Goal: Information Seeking & Learning: Learn about a topic

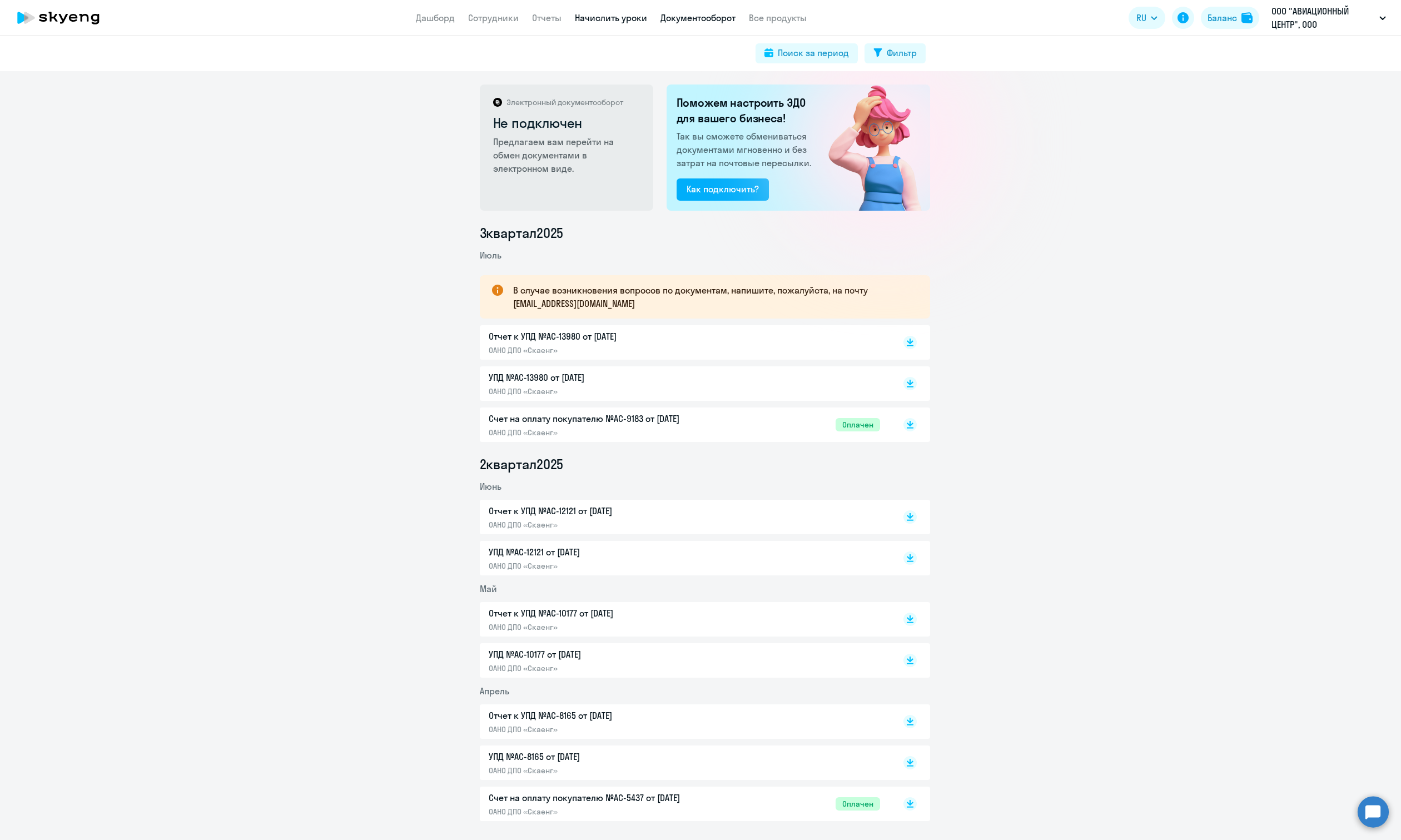
click at [604, 15] on link "Начислить уроки" at bounding box center [611, 18] width 73 height 11
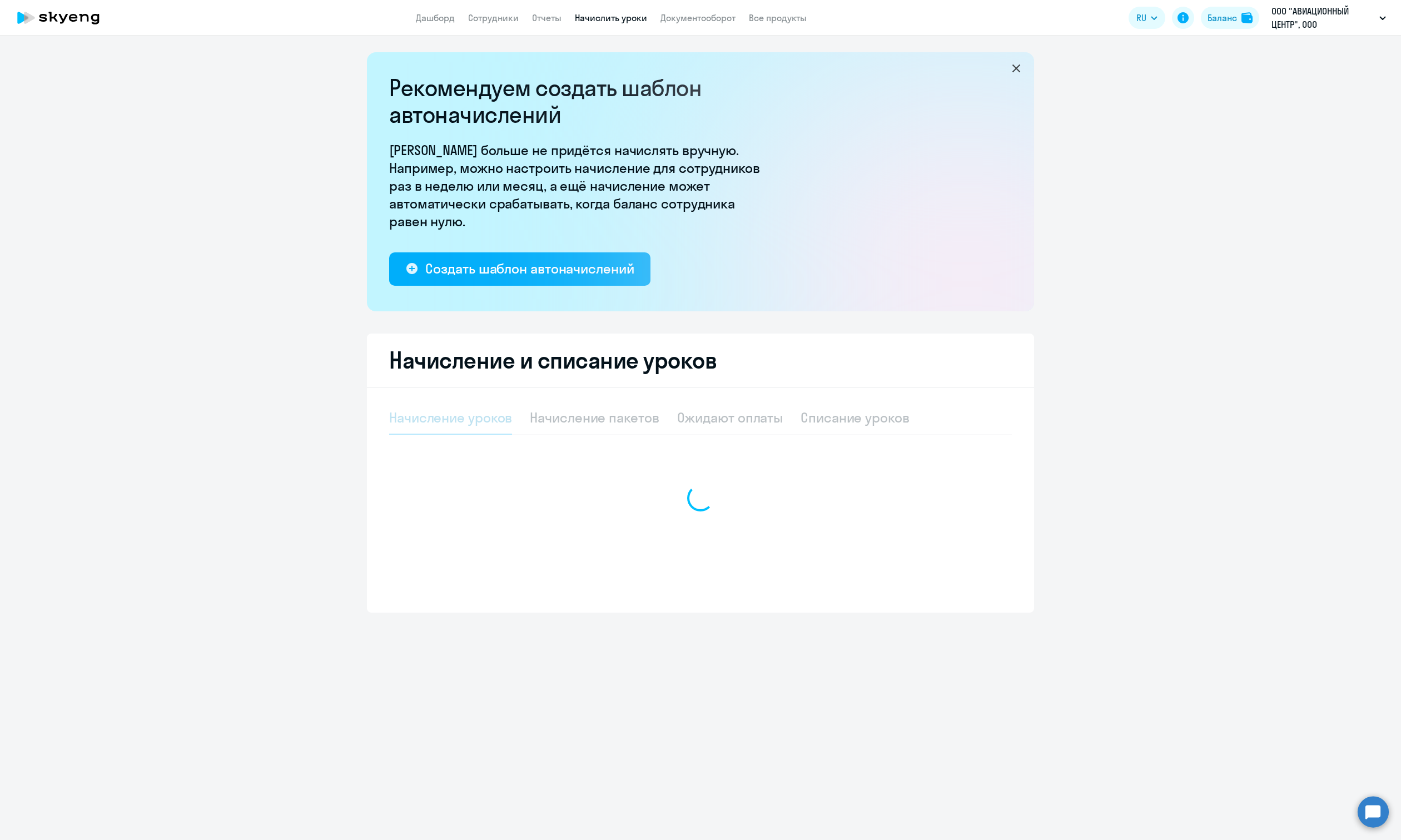
select select "10"
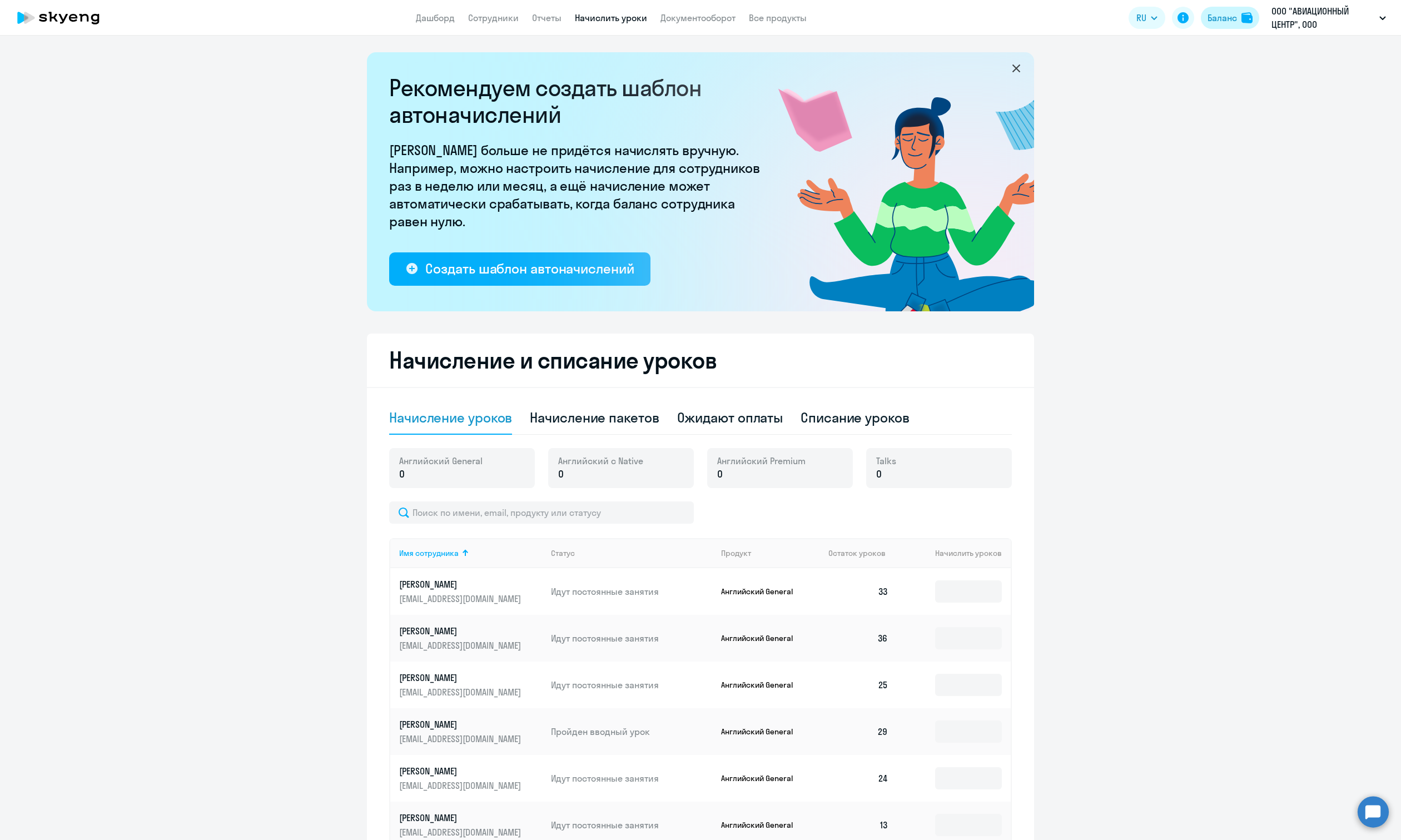
click at [1216, 23] on div "Баланс" at bounding box center [1222, 18] width 30 height 13
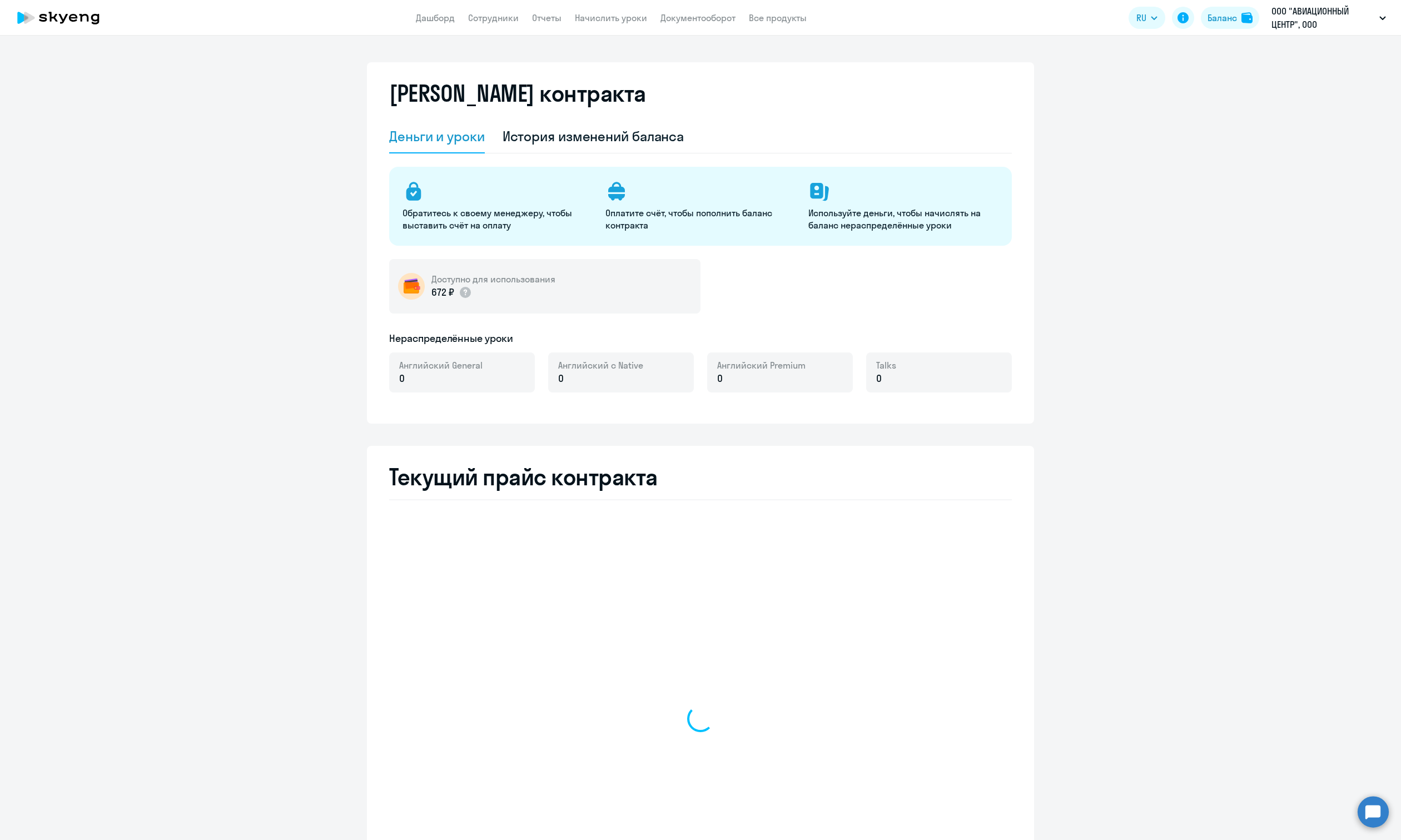
select select "english_adult_not_native_speaker"
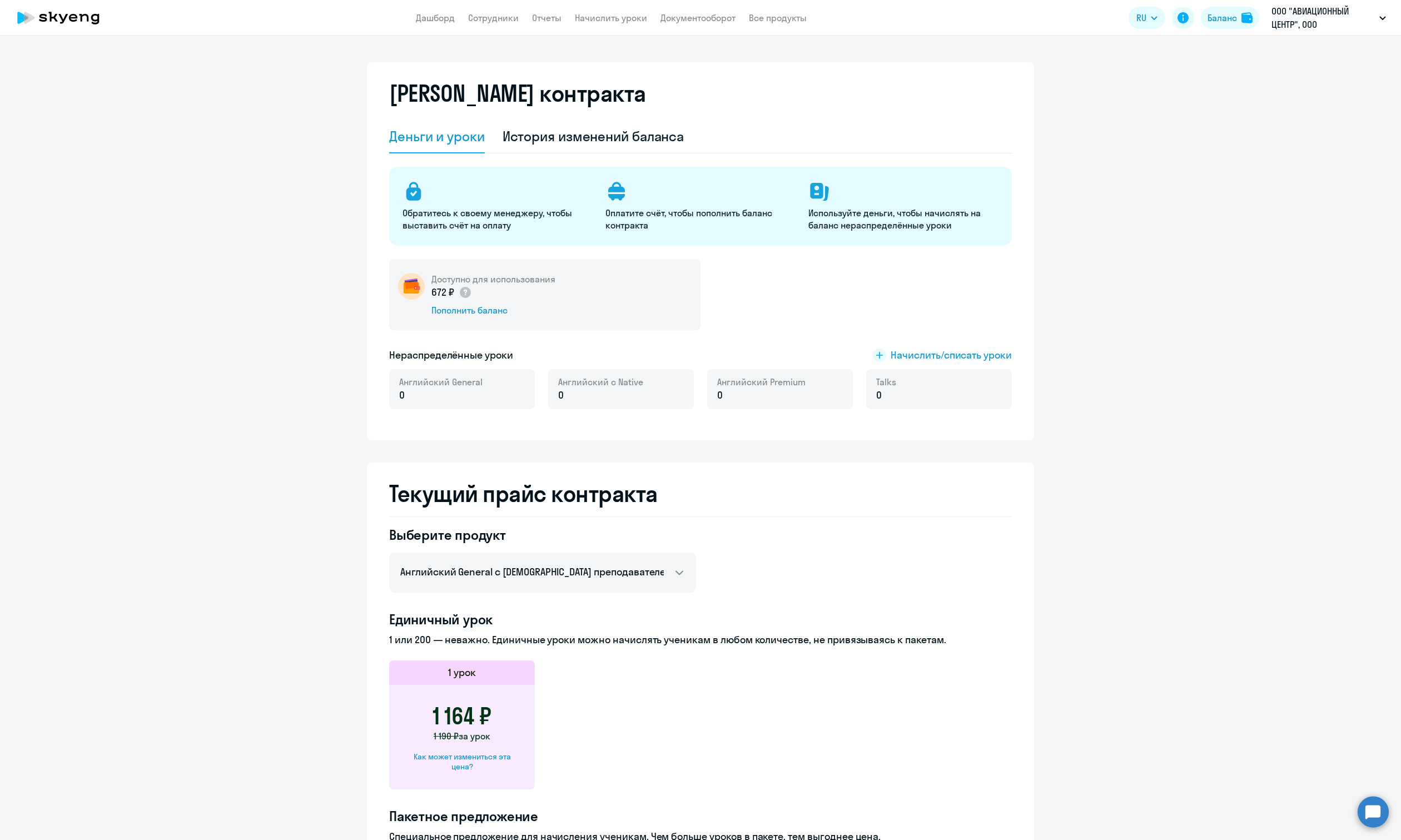
click at [1293, 16] on p "ООО "АВИАЦИОННЫЙ ЦЕНТР", ООО "АВИАЦИОННЫЙ ЦЕНТР"" at bounding box center [1324, 18] width 103 height 27
click at [1293, 15] on p "ООО "АВИАЦИОННЫЙ ЦЕНТР", ООО "АВИАЦИОННЫЙ ЦЕНТР"" at bounding box center [1324, 18] width 103 height 27
click at [1259, 81] on li "МЕРКУРИЙ ООО, ООО "МЕРКУРИЙ"" at bounding box center [1273, 79] width 239 height 28
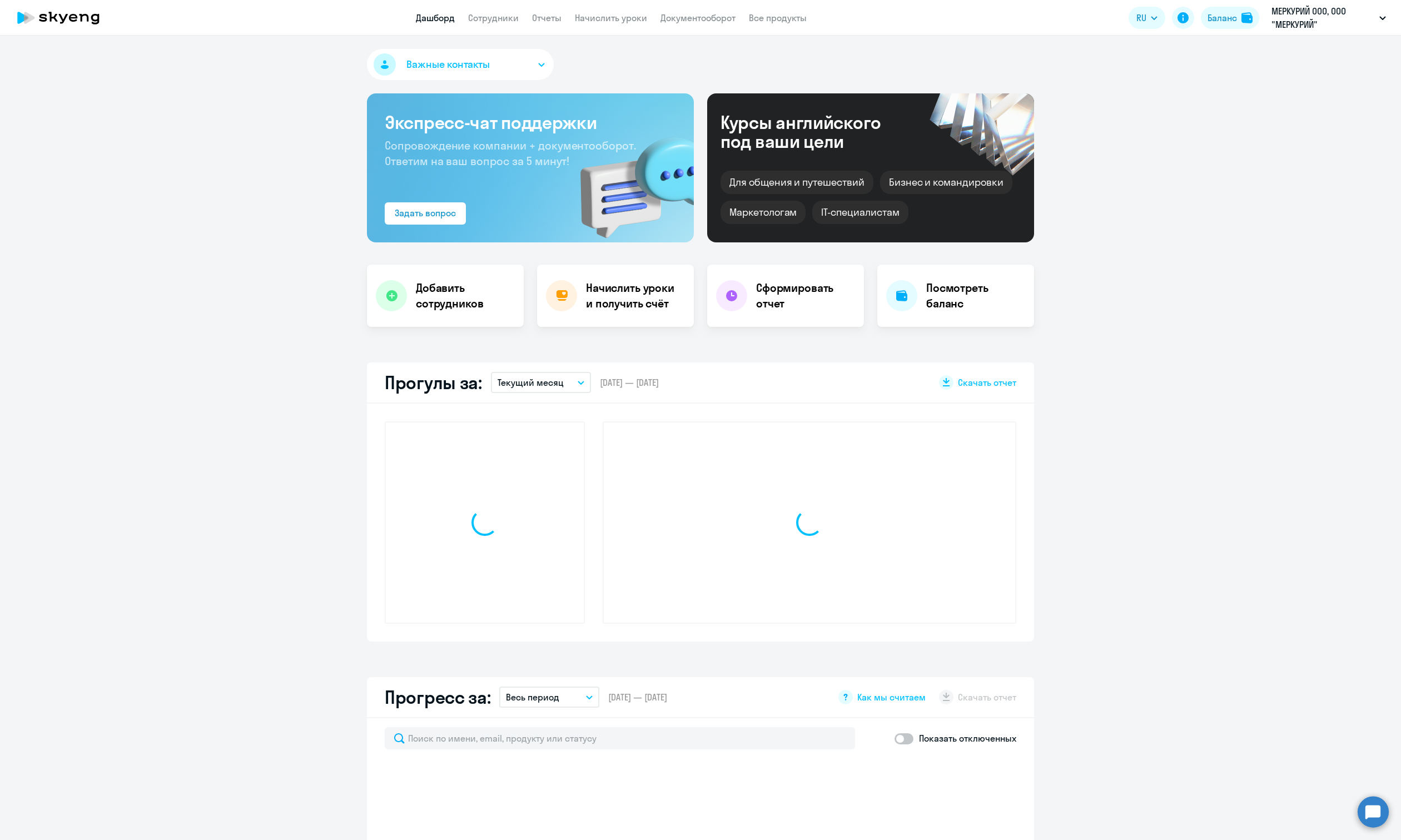
select select "30"
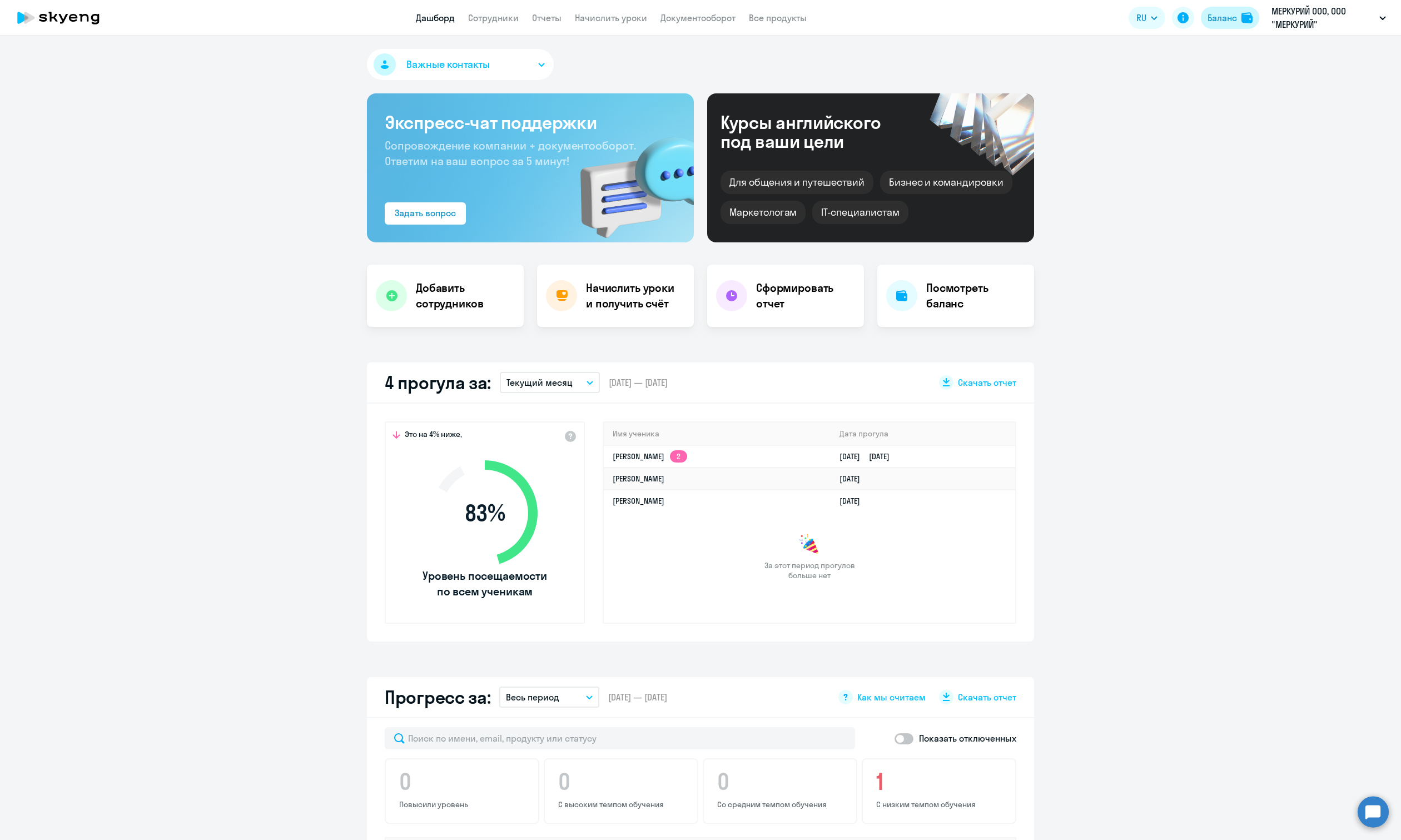
click at [1245, 16] on img at bounding box center [1247, 18] width 11 height 11
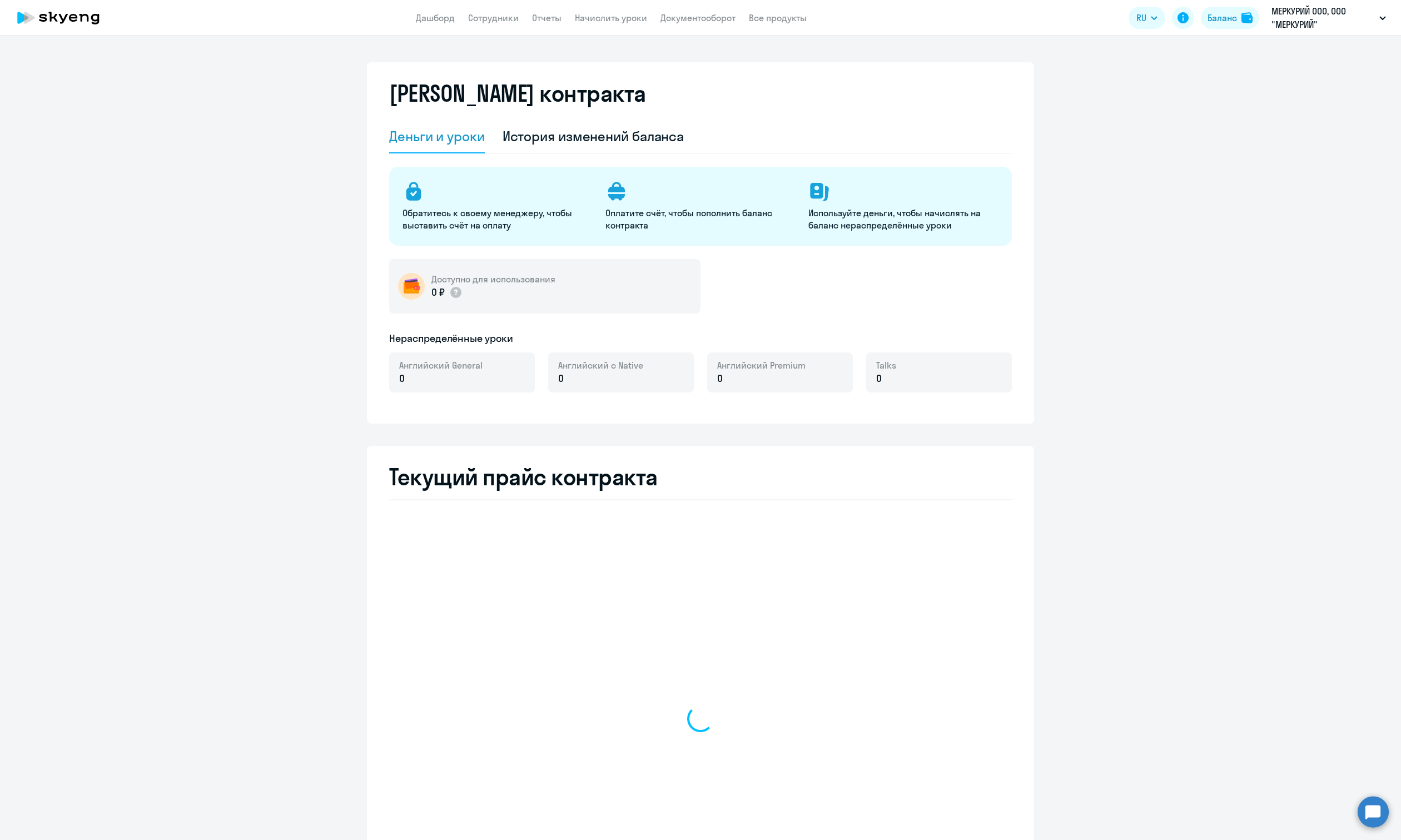
select select "english_adult_not_native_speaker"
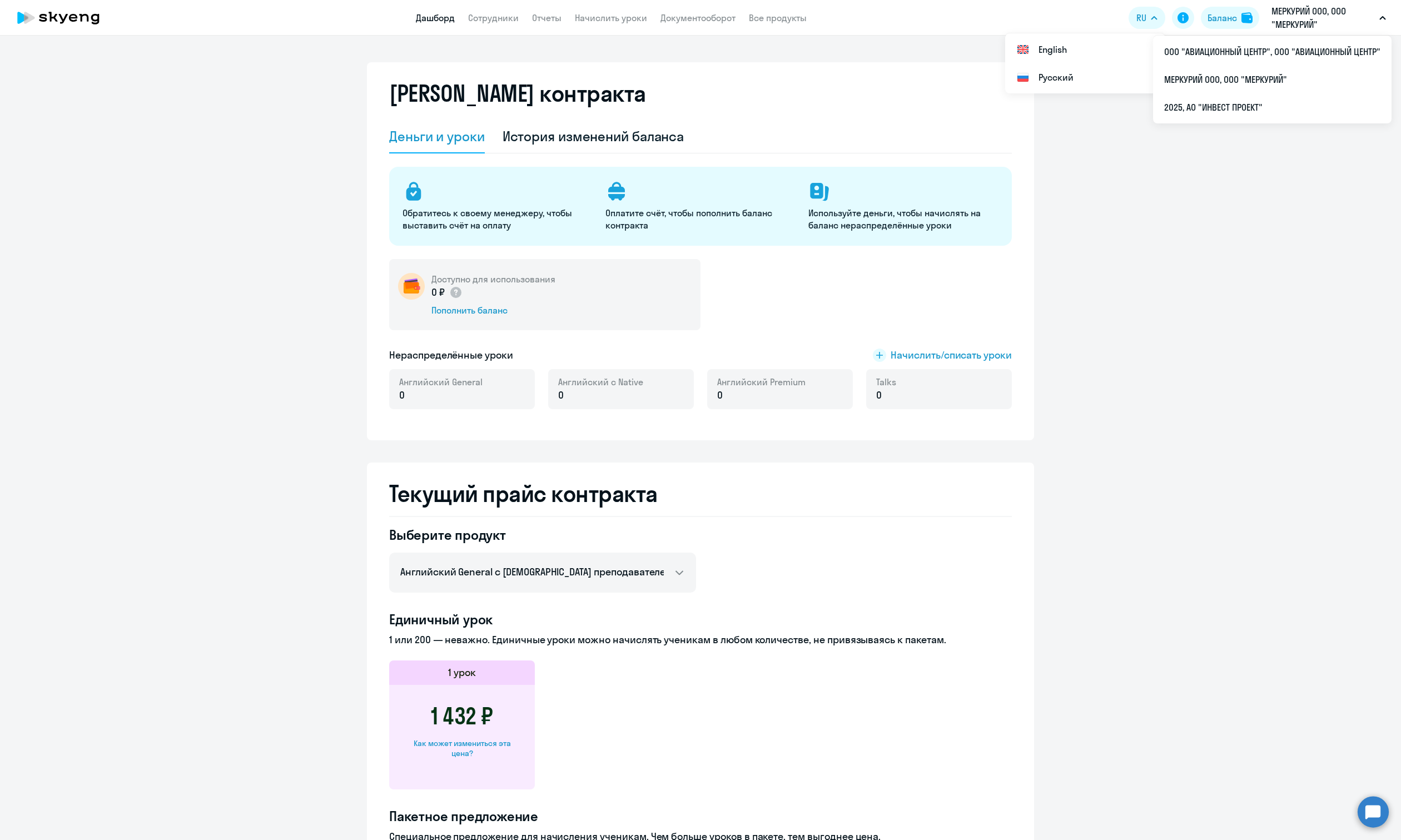
click at [427, 18] on link "Дашборд" at bounding box center [435, 18] width 39 height 11
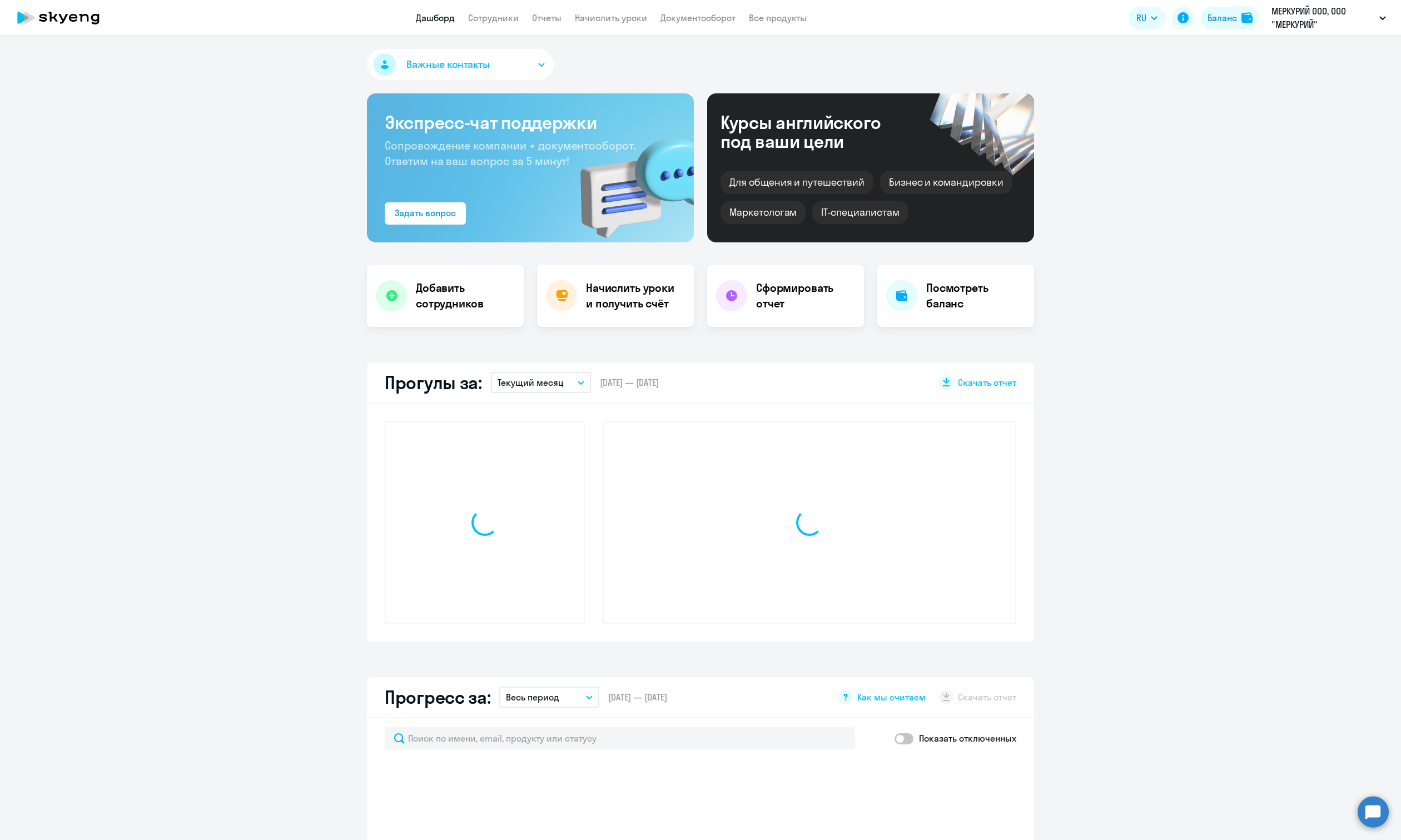
select select "30"
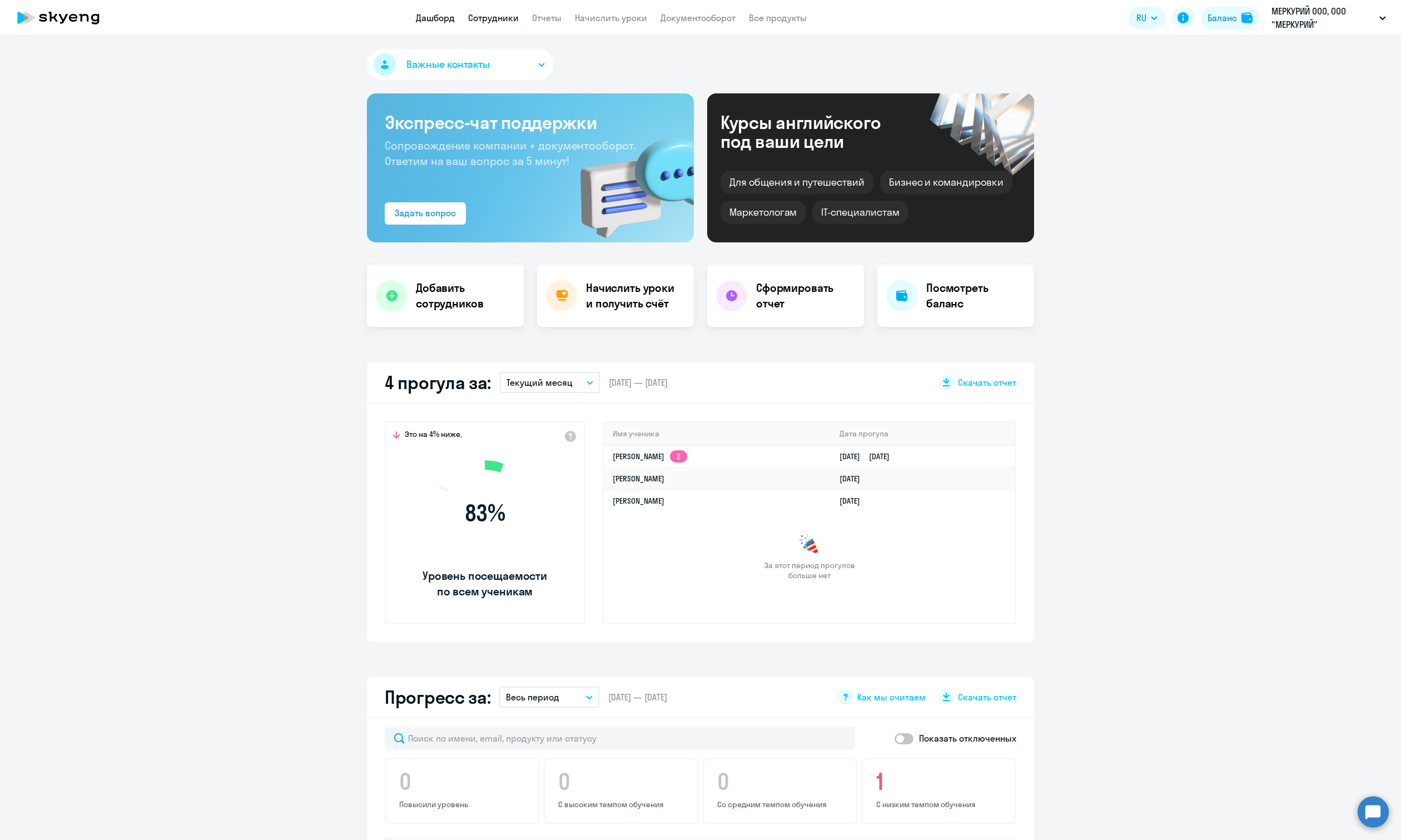
click at [481, 17] on link "Сотрудники" at bounding box center [493, 18] width 51 height 11
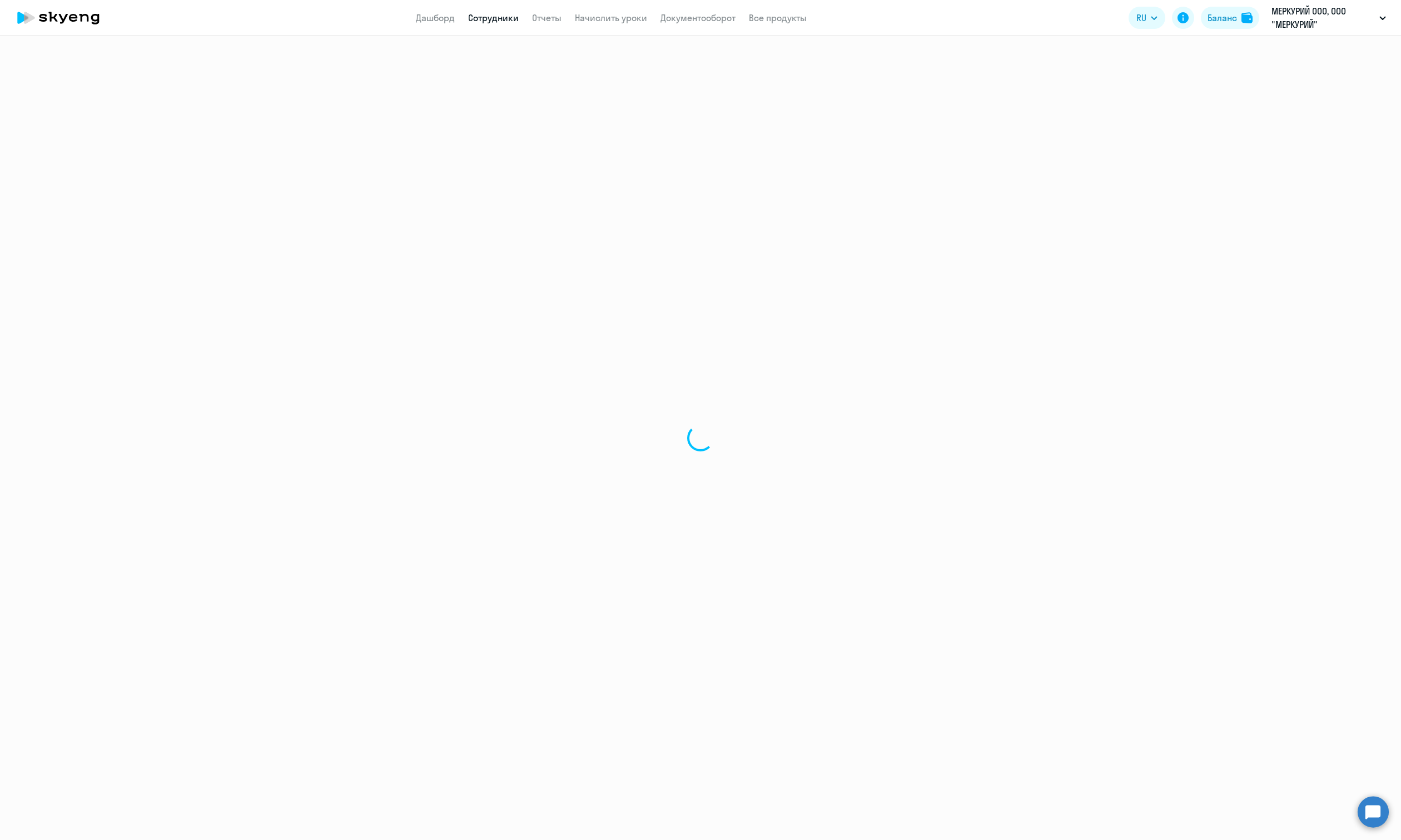
select select "30"
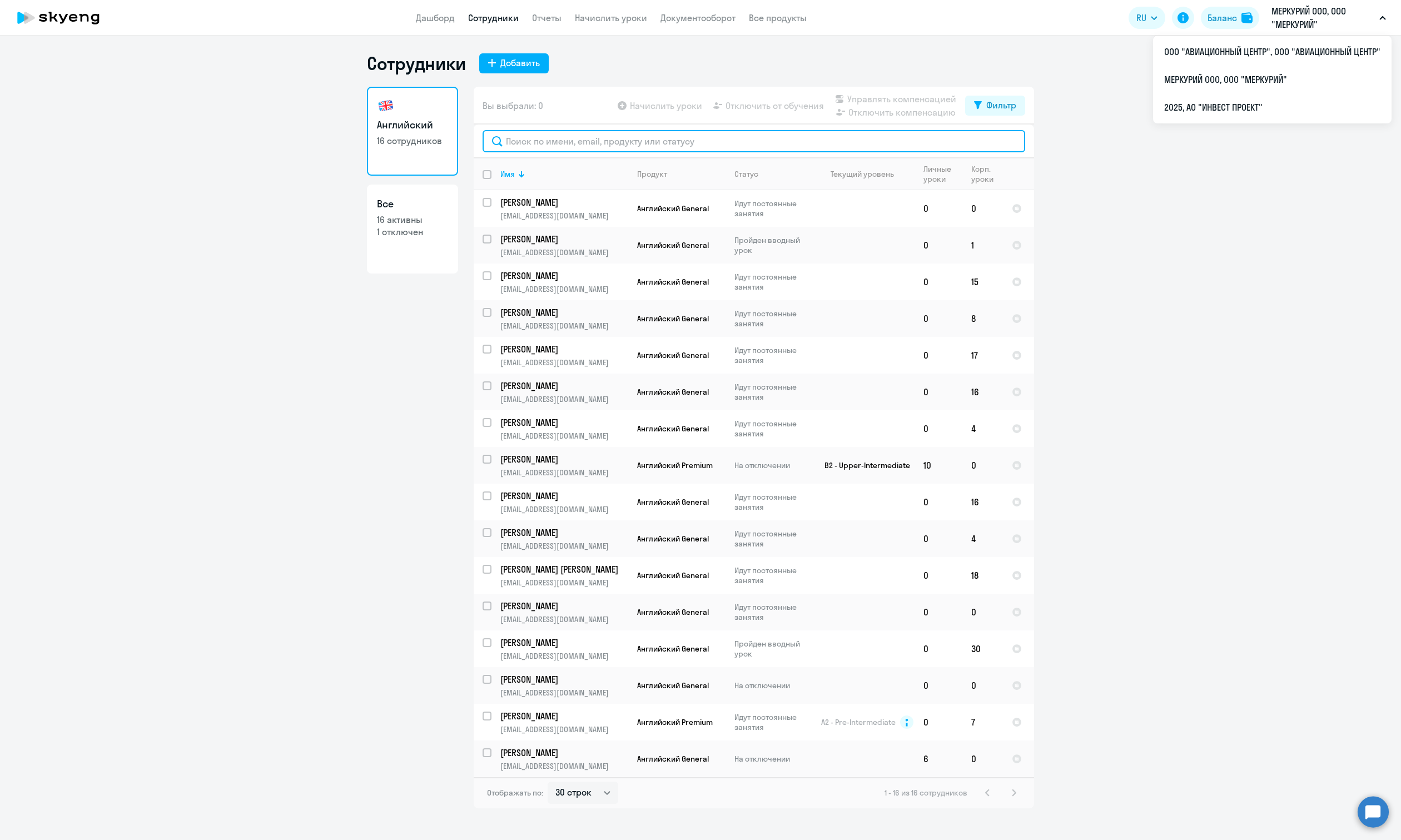
click at [545, 144] on input "text" at bounding box center [754, 140] width 542 height 22
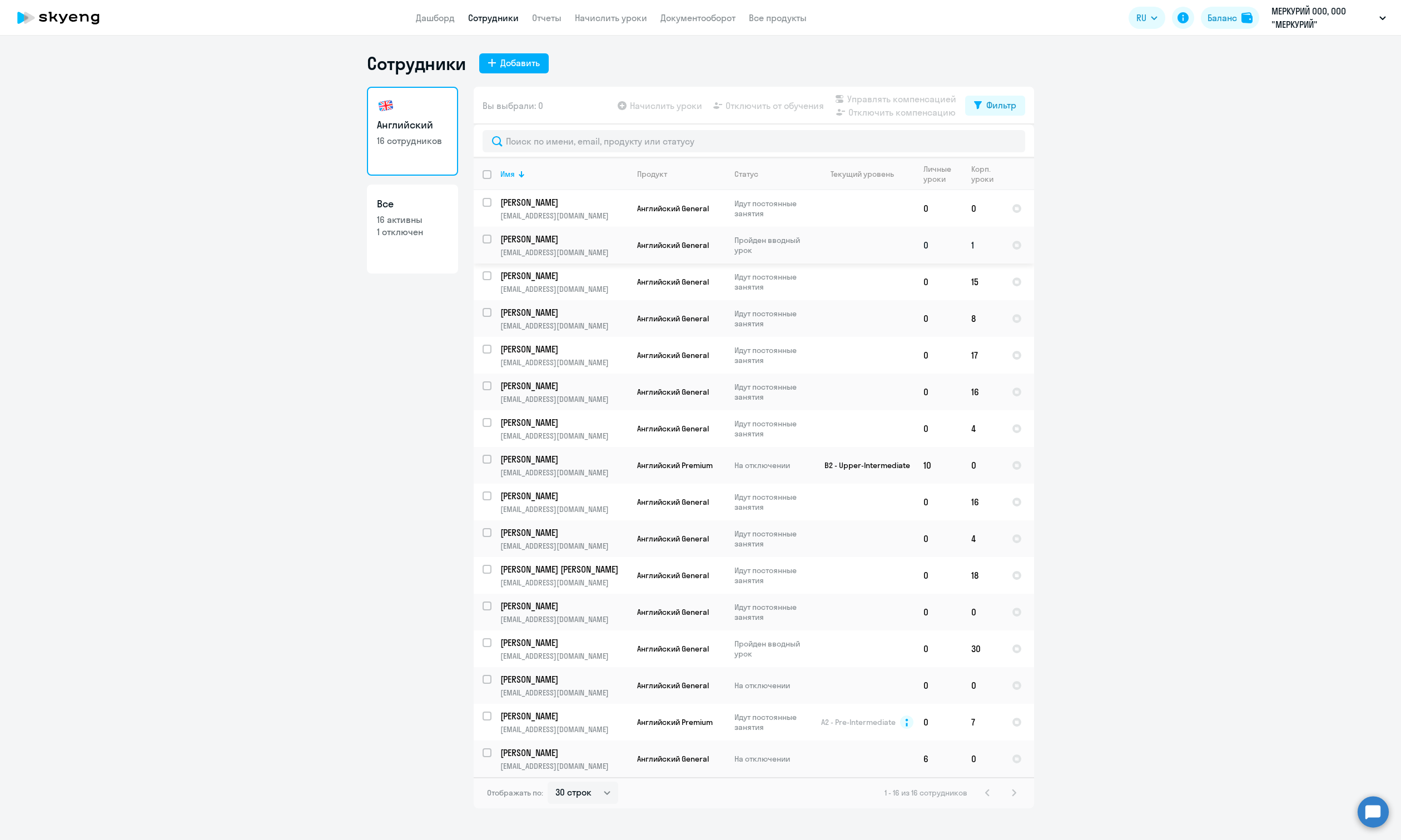
click at [830, 241] on td at bounding box center [863, 245] width 103 height 36
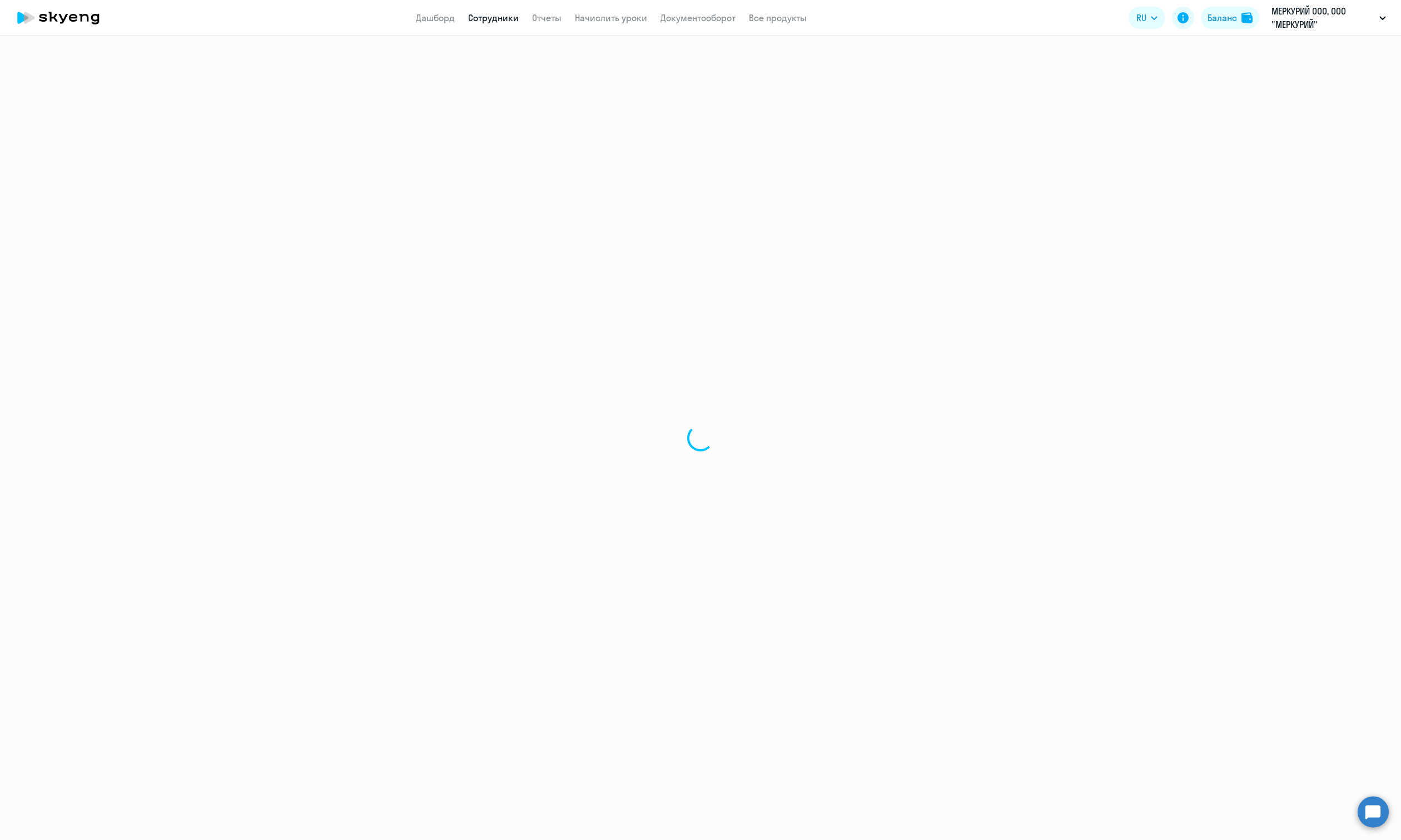
select select "english"
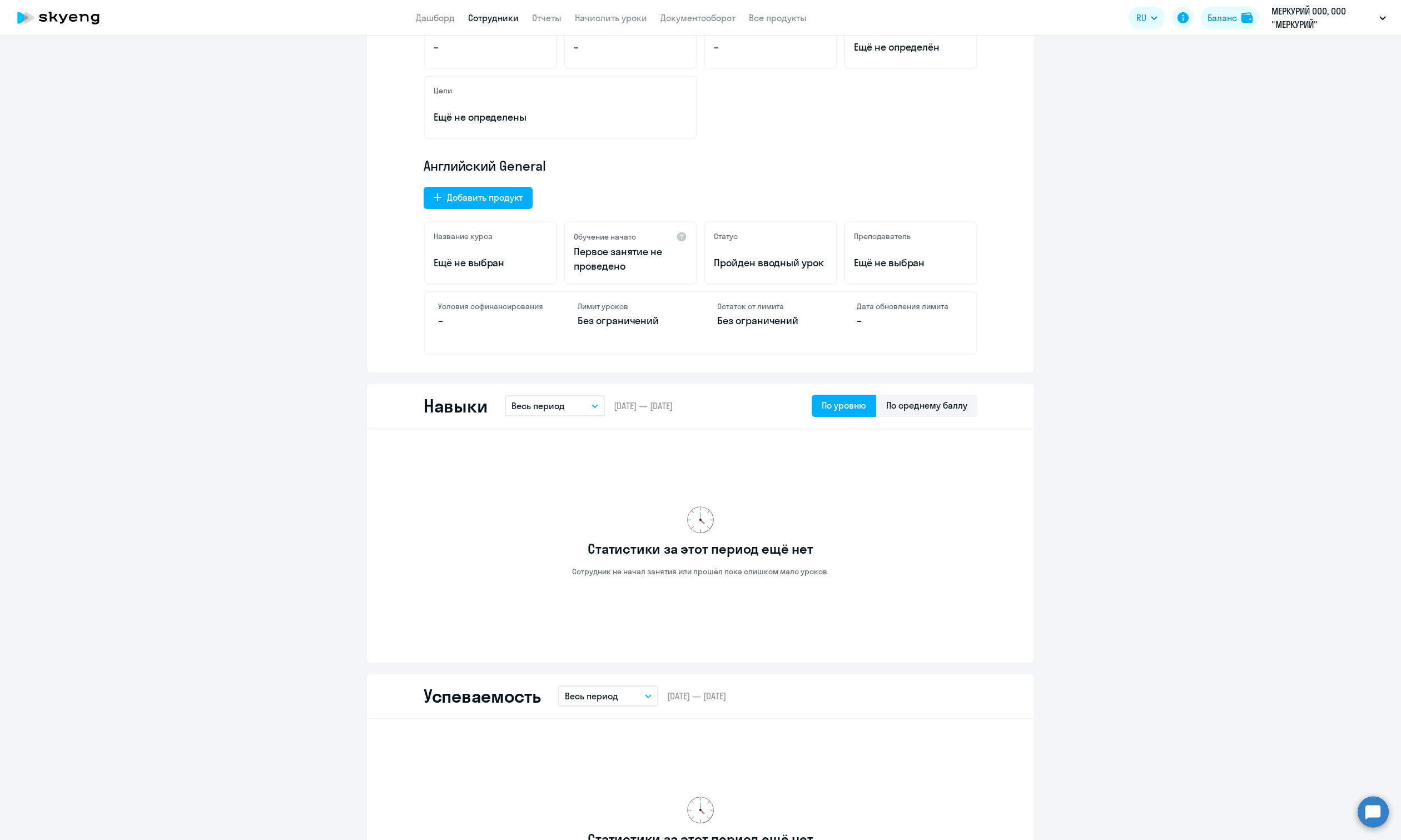
scroll to position [111, 0]
